Goal: Task Accomplishment & Management: Manage account settings

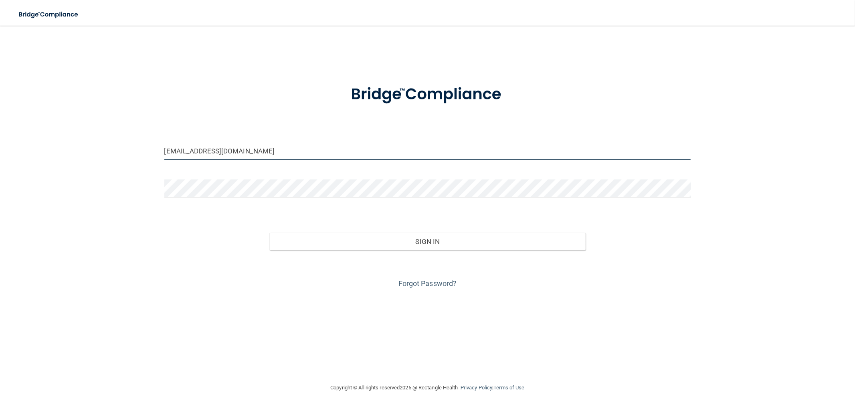
click at [236, 145] on input "[EMAIL_ADDRESS][DOMAIN_NAME]" at bounding box center [427, 151] width 527 height 18
drag, startPoint x: 208, startPoint y: 152, endPoint x: 134, endPoint y: 152, distance: 74.2
click at [134, 152] on div "[EMAIL_ADDRESS][DOMAIN_NAME] Invalid email/password. You don't have permission …" at bounding box center [427, 205] width 823 height 342
click at [292, 144] on input "[EMAIL_ADDRESS][DOMAIN_NAME]" at bounding box center [427, 151] width 527 height 18
drag, startPoint x: 266, startPoint y: 153, endPoint x: 235, endPoint y: 85, distance: 75.1
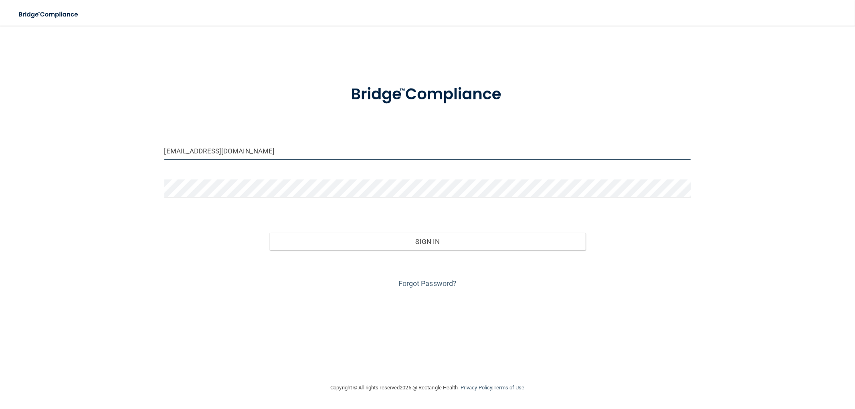
click at [116, 152] on div "[EMAIL_ADDRESS][DOMAIN_NAME] Invalid email/password. You don't have permission …" at bounding box center [427, 205] width 823 height 342
click at [285, 153] on input "[EMAIL_ADDRESS][DOMAIN_NAME]" at bounding box center [427, 151] width 527 height 18
drag, startPoint x: 266, startPoint y: 149, endPoint x: 150, endPoint y: 149, distance: 115.9
click at [150, 149] on div "[EMAIL_ADDRESS][DOMAIN_NAME] Invalid email/password. You don't have permission …" at bounding box center [427, 205] width 823 height 342
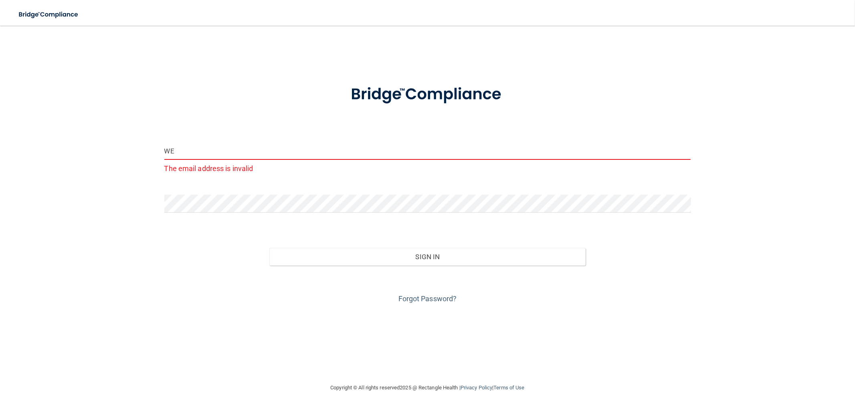
type input "W"
type input "s"
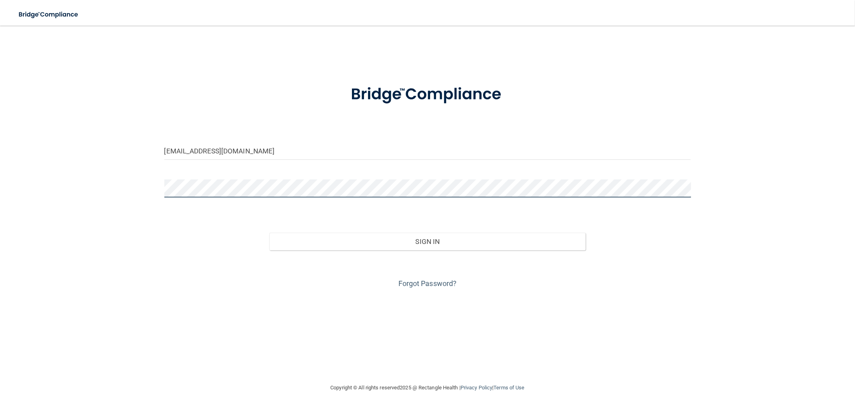
click at [141, 186] on div "[EMAIL_ADDRESS][DOMAIN_NAME] Invalid email/password. You don't have permission …" at bounding box center [427, 205] width 823 height 342
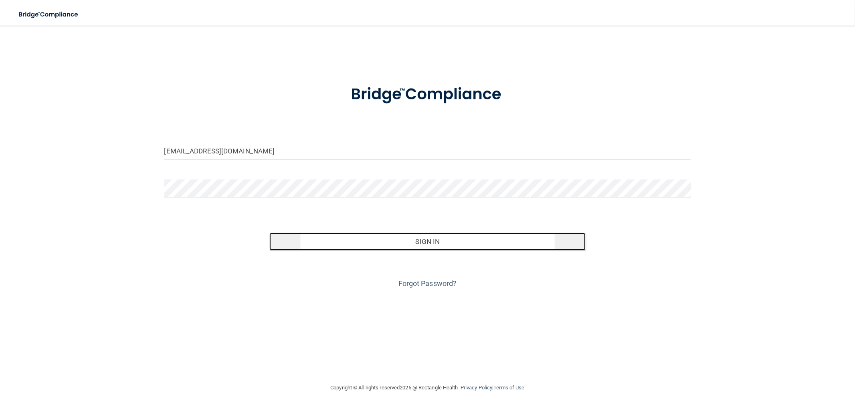
click at [398, 247] on button "Sign In" at bounding box center [427, 242] width 316 height 18
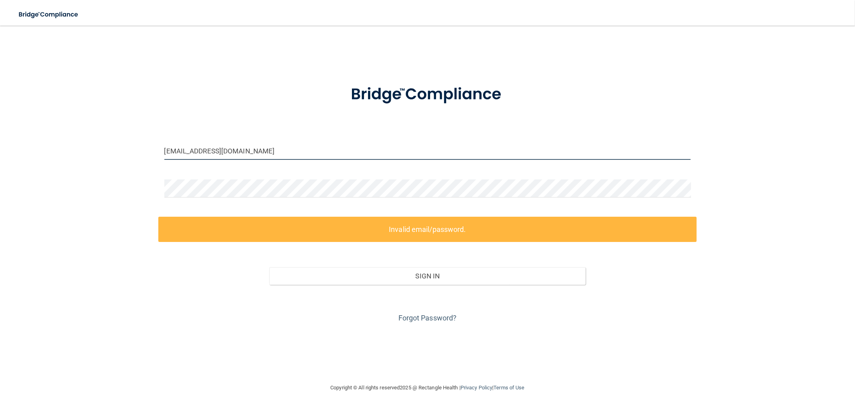
drag, startPoint x: 266, startPoint y: 150, endPoint x: 131, endPoint y: 146, distance: 135.2
click at [131, 146] on div "[EMAIL_ADDRESS][DOMAIN_NAME] Invalid email/password. You don't have permission …" at bounding box center [427, 205] width 823 height 342
paste input "cdcsauk"
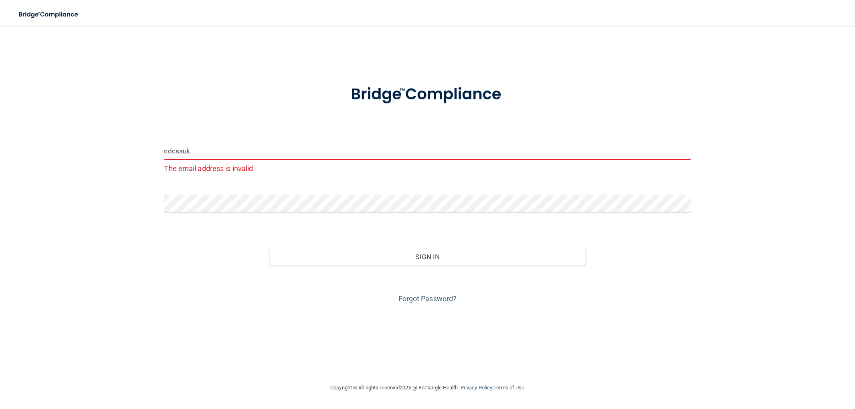
drag, startPoint x: 161, startPoint y: 149, endPoint x: 131, endPoint y: 149, distance: 30.1
click at [131, 149] on div "cdcsauk The email address is invalid Invalid email/password. You don't have per…" at bounding box center [427, 205] width 823 height 342
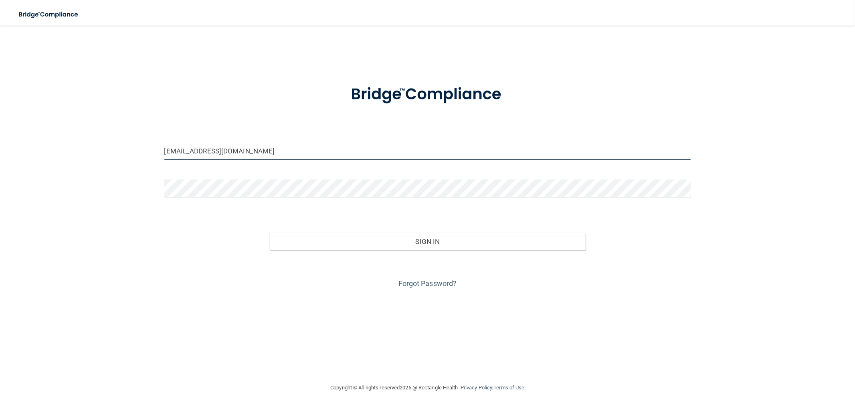
type input "[EMAIL_ADDRESS][DOMAIN_NAME]"
click at [269, 233] on button "Sign In" at bounding box center [427, 242] width 316 height 18
